Goal: Find contact information: Find contact information

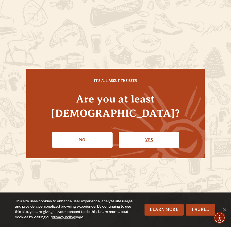
click at [131, 132] on link "Yes" at bounding box center [149, 139] width 61 height 15
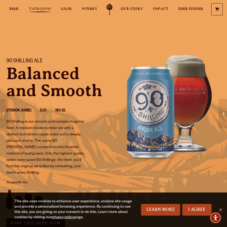
click at [42, 7] on span "Taprooms" at bounding box center [40, 9] width 22 height 4
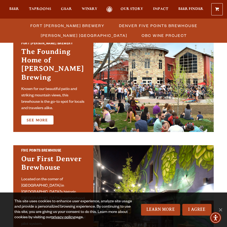
scroll to position [186, 0]
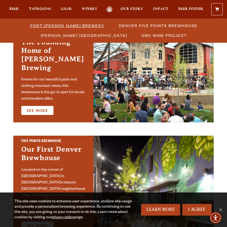
click at [63, 25] on span "Fort [PERSON_NAME] Brewery" at bounding box center [67, 26] width 74 height 8
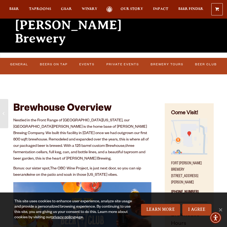
scroll to position [80, 0]
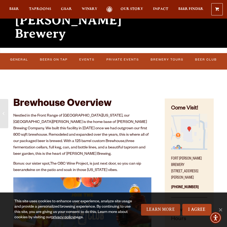
click at [160, 210] on link "Learn More" at bounding box center [160, 210] width 39 height 12
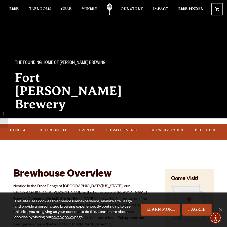
scroll to position [0, 0]
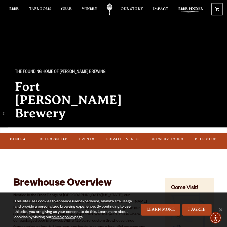
click at [186, 9] on span "Beer Finder" at bounding box center [190, 9] width 25 height 4
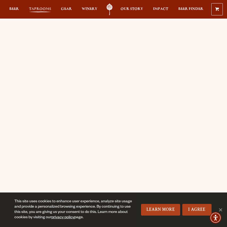
click at [39, 7] on span "Taprooms" at bounding box center [40, 9] width 22 height 4
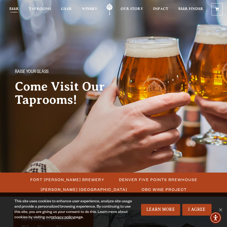
click at [11, 9] on span "Beer" at bounding box center [14, 9] width 10 height 4
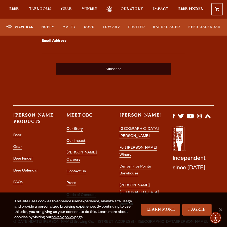
scroll to position [2142, 0]
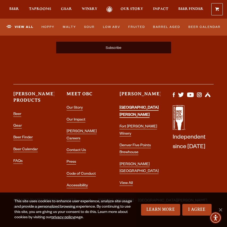
click at [136, 113] on link "[GEOGRAPHIC_DATA][PERSON_NAME]" at bounding box center [138, 112] width 39 height 12
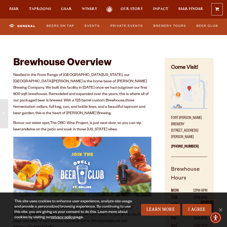
scroll to position [133, 0]
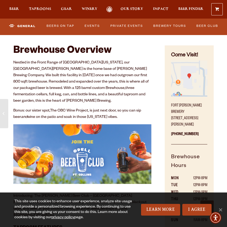
click at [184, 112] on p "[GEOGRAPHIC_DATA][PERSON_NAME] [STREET_ADDRESS][PERSON_NAME]" at bounding box center [189, 114] width 36 height 29
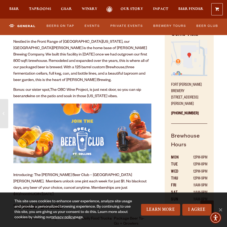
scroll to position [160, 0]
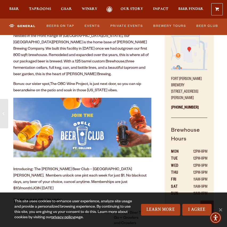
click at [170, 82] on div "Come Visit! [GEOGRAPHIC_DATA][PERSON_NAME] [STREET_ADDRESS][PERSON_NAME] [PHONE…" at bounding box center [189, 114] width 49 height 191
drag, startPoint x: 171, startPoint y: 85, endPoint x: 205, endPoint y: 98, distance: 36.9
click at [205, 98] on div "Come Visit! [GEOGRAPHIC_DATA][PERSON_NAME] [STREET_ADDRESS][PERSON_NAME] [PHONE…" at bounding box center [189, 114] width 49 height 191
drag, startPoint x: 205, startPoint y: 98, endPoint x: 186, endPoint y: 93, distance: 20.1
copy p "[STREET_ADDRESS][PERSON_NAME]"
